Goal: Information Seeking & Learning: Learn about a topic

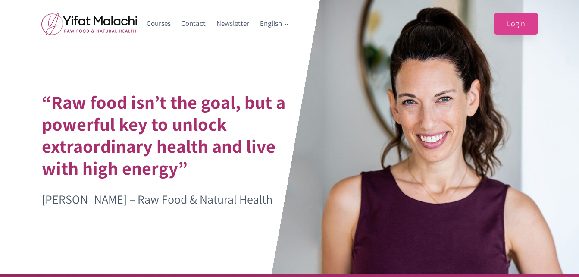
click at [517, 25] on link "Login" at bounding box center [516, 24] width 44 height 22
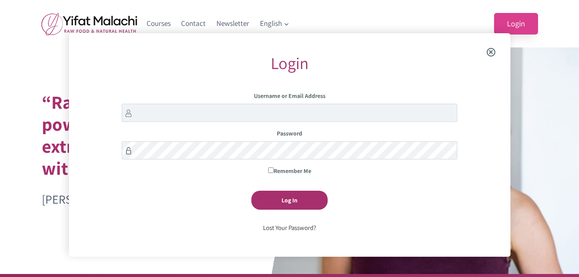
scroll to position [33, 0]
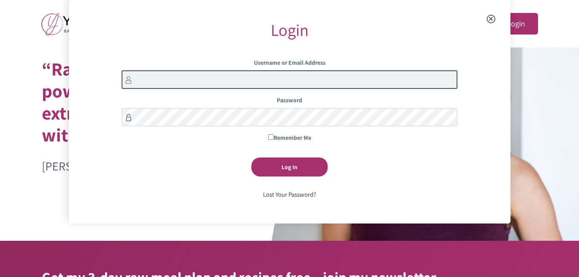
click at [282, 85] on input "Username or Email Address" at bounding box center [290, 79] width 336 height 19
type input "lydia.scoggins"
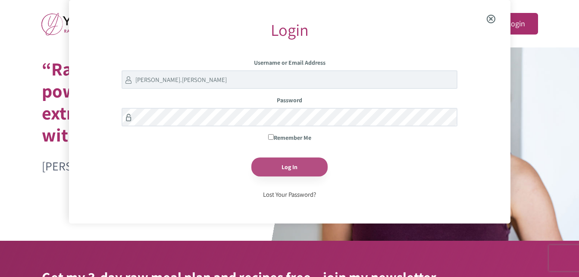
click at [287, 166] on input "Log In" at bounding box center [289, 166] width 76 height 19
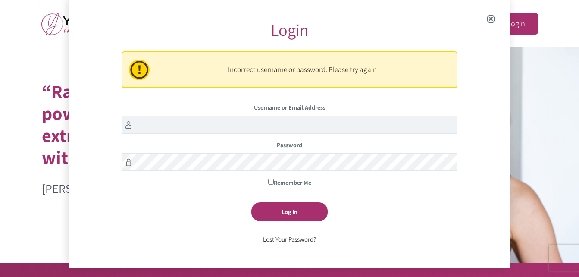
scroll to position [11, 0]
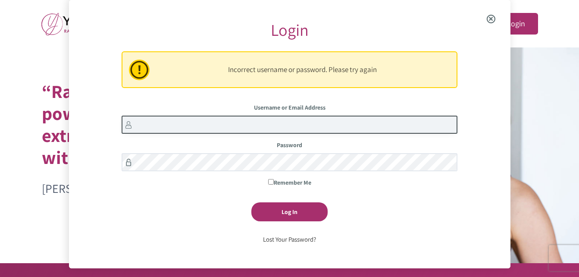
click at [195, 126] on input "Username or Email Address" at bounding box center [290, 124] width 336 height 19
type input "lydia.scoggins"
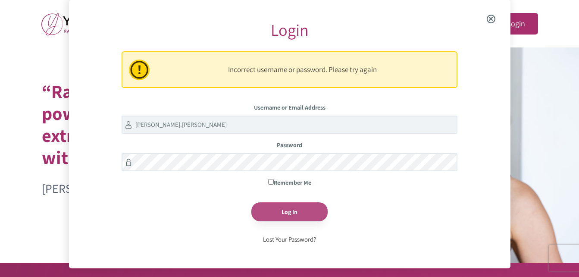
click at [300, 211] on input "Log In" at bounding box center [289, 211] width 76 height 19
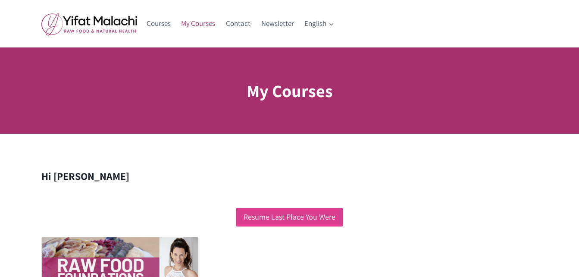
click at [311, 214] on link "Resume Last Place You Were" at bounding box center [289, 217] width 107 height 19
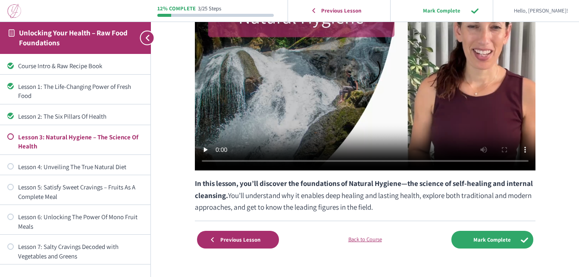
scroll to position [162, 0]
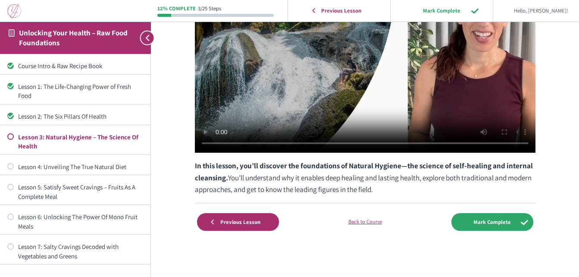
click at [570, 70] on div "Lesson 3: Natural Hygiene – The Science Of Health Unlocking Your Health – Raw F…" at bounding box center [365, 57] width 414 height 439
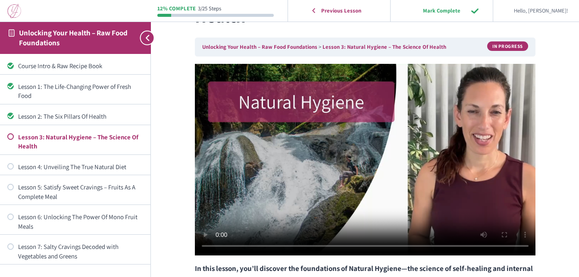
scroll to position [54, 0]
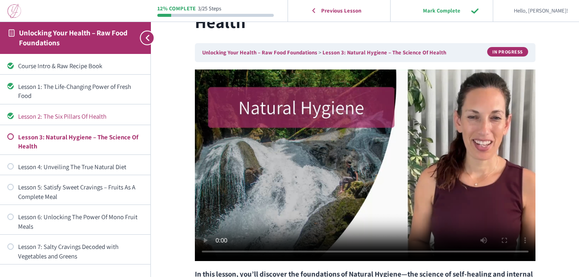
click at [94, 116] on div "Lesson 2: The Six Pillars Of Health" at bounding box center [80, 116] width 125 height 9
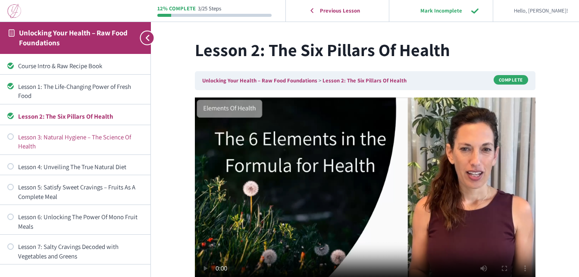
click at [59, 135] on div "Lesson 3: Natural Hygiene – The Science Of Health" at bounding box center [80, 141] width 125 height 19
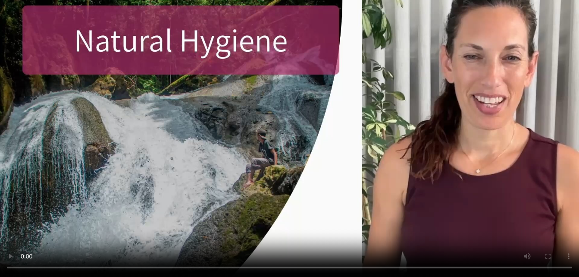
scroll to position [162, 0]
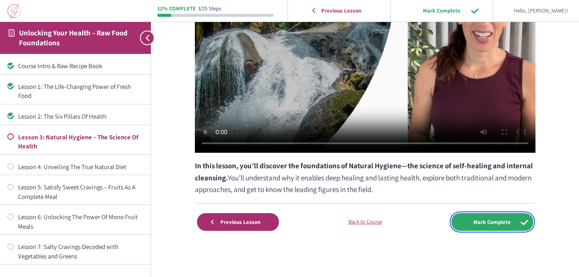
click at [504, 222] on input "Mark Complete" at bounding box center [492, 222] width 82 height 18
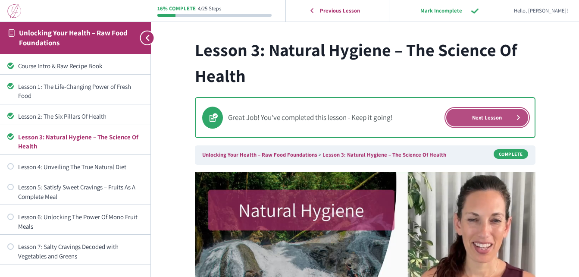
click at [492, 114] on link "Next Lesson" at bounding box center [487, 118] width 82 height 18
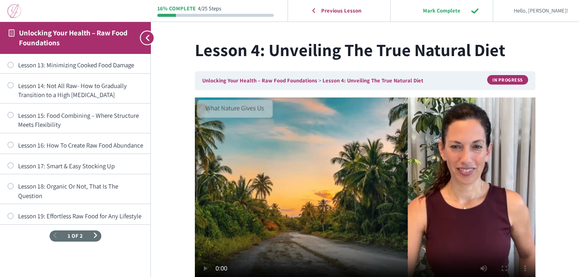
scroll to position [385, 0]
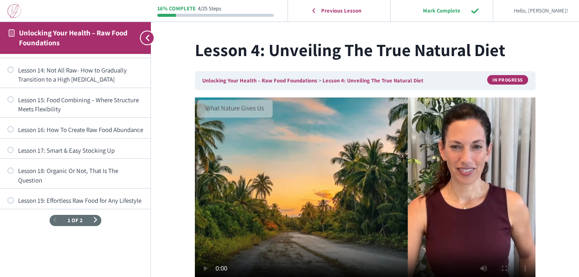
click at [93, 219] on span "Next Page" at bounding box center [96, 220] width 6 height 6
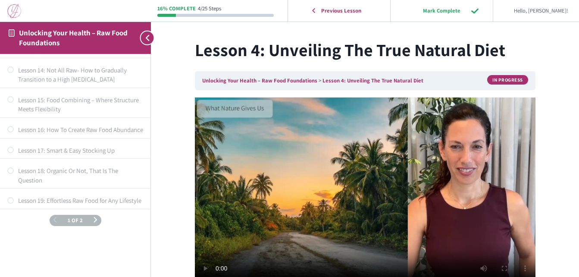
scroll to position [0, 0]
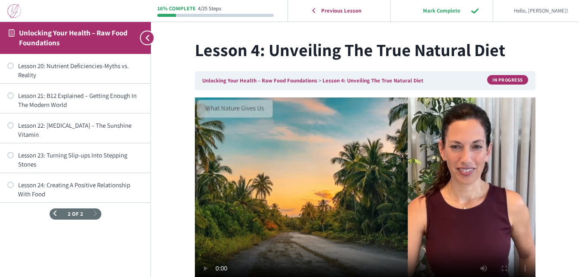
click at [56, 211] on span "Previous Page" at bounding box center [55, 214] width 6 height 6
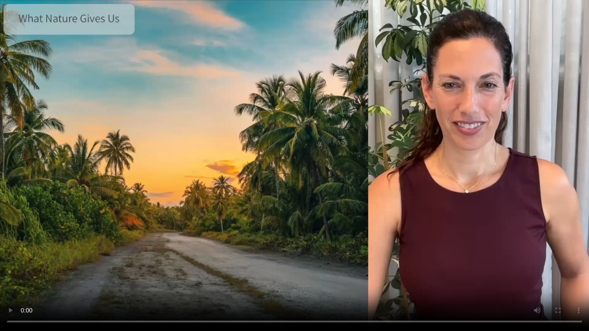
click at [457, 138] on video at bounding box center [294, 165] width 589 height 331
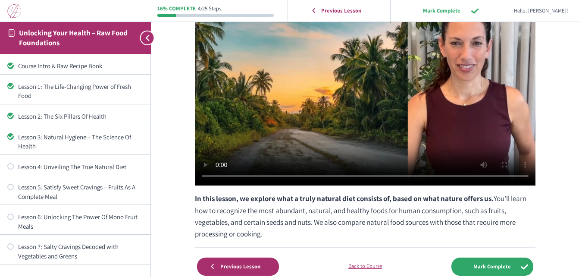
scroll to position [121, 0]
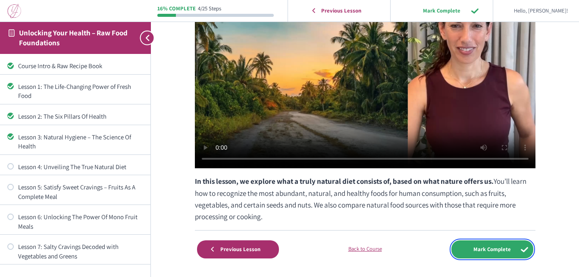
click at [502, 249] on input "Mark Complete" at bounding box center [492, 249] width 82 height 18
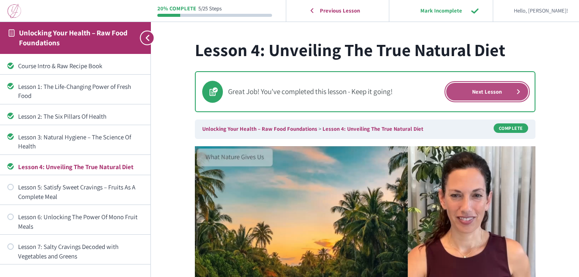
click at [503, 91] on link "Next Lesson" at bounding box center [487, 92] width 82 height 18
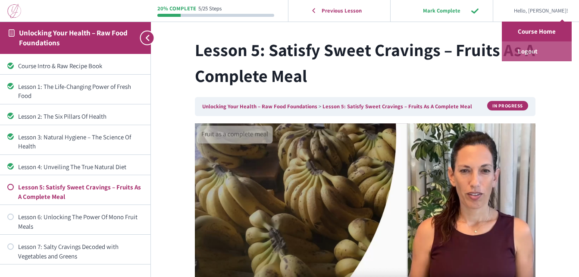
click at [528, 50] on link "Logout" at bounding box center [537, 51] width 70 height 20
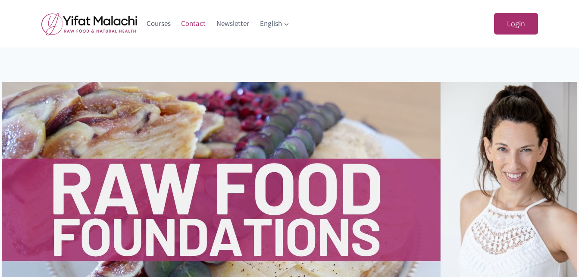
click at [198, 23] on link "Contact" at bounding box center [193, 23] width 35 height 21
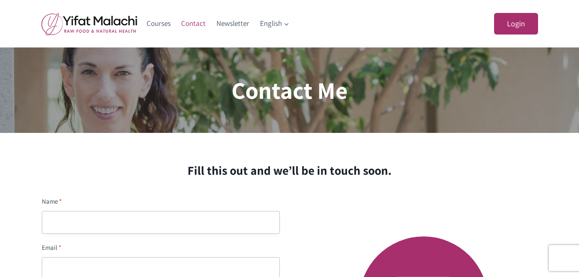
click at [182, 223] on input "text" at bounding box center [161, 222] width 238 height 23
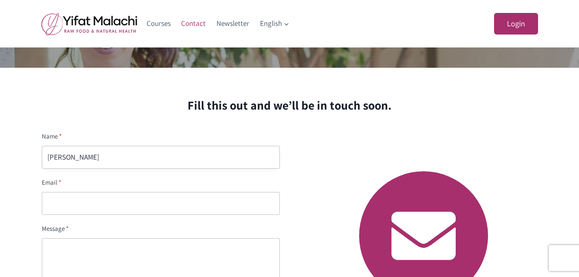
scroll to position [86, 0]
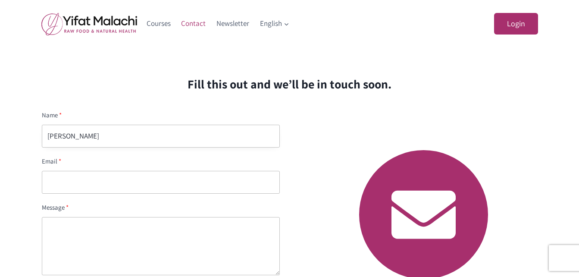
type input "Lydia Scoggins"
click at [134, 185] on input "email" at bounding box center [161, 182] width 238 height 23
type input "mochalata1@yahoo.com"
click at [73, 229] on textarea at bounding box center [161, 246] width 238 height 58
type textarea "I"
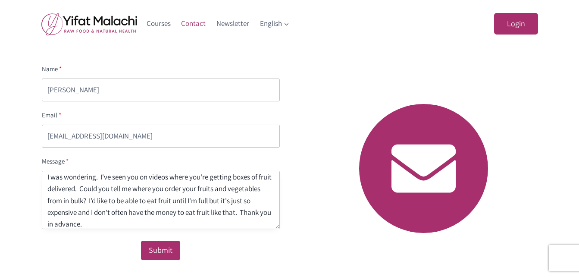
scroll to position [138, 0]
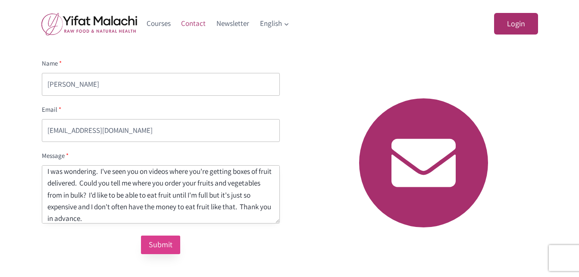
type textarea "Hi Yifat, I was wondering. I've seen you on videos where you're getting boxes o…"
click at [166, 240] on div "Submit" at bounding box center [161, 244] width 24 height 13
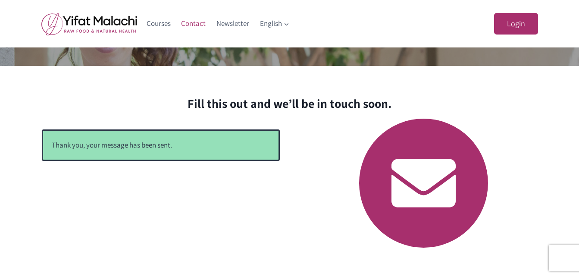
scroll to position [0, 0]
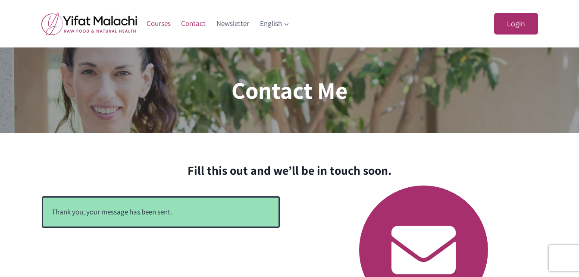
click at [159, 22] on link "Courses" at bounding box center [158, 23] width 35 height 21
